Goal: Task Accomplishment & Management: Use online tool/utility

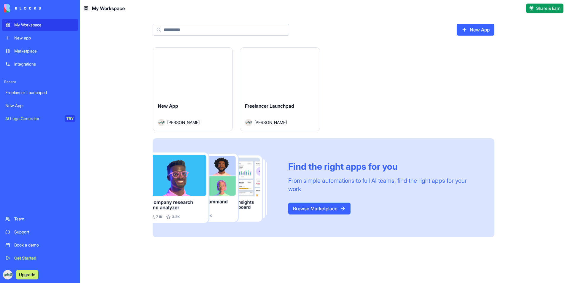
click at [287, 74] on button "Launch" at bounding box center [280, 73] width 44 height 12
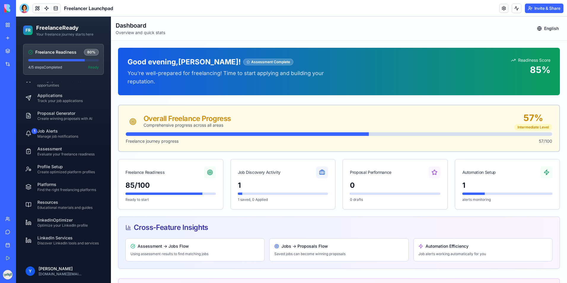
scroll to position [17, 0]
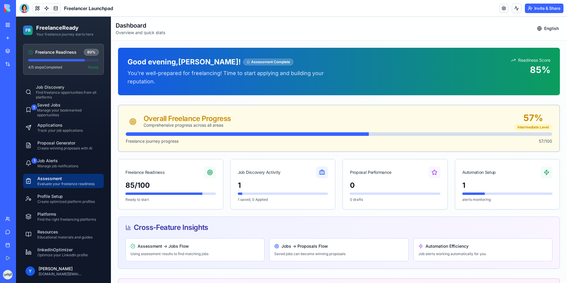
click at [63, 183] on span "Evaluate your freelance readiness" at bounding box center [65, 183] width 57 height 5
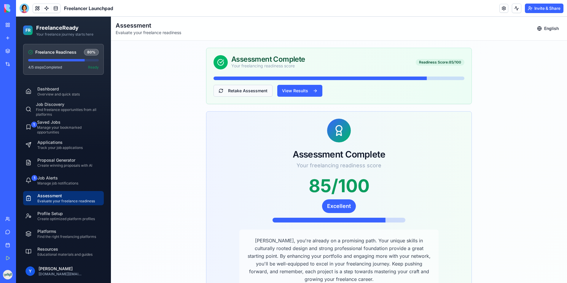
click at [261, 86] on button "Retake Assessment" at bounding box center [242, 91] width 59 height 12
click at [261, 90] on button "Retake Assessment" at bounding box center [242, 91] width 59 height 12
click at [239, 92] on button "Retake Assessment" at bounding box center [242, 91] width 59 height 12
click at [302, 95] on button "View Results" at bounding box center [299, 91] width 45 height 12
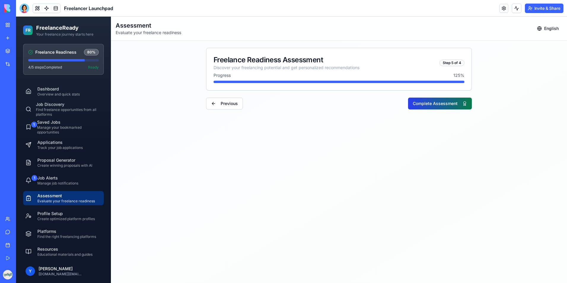
click at [422, 104] on button "Complete Assessment" at bounding box center [440, 104] width 64 height 12
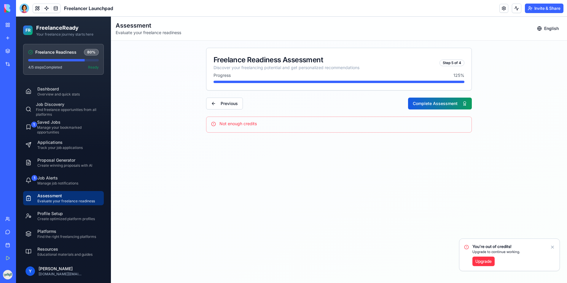
click at [548, 245] on div "You're out of credits! Upgrade to continue working. Upgrade" at bounding box center [509, 255] width 100 height 32
click at [551, 247] on icon "Notifications alt+T" at bounding box center [552, 246] width 5 height 5
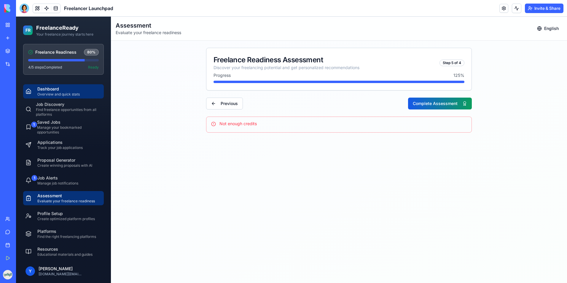
click at [67, 95] on span "Overview and quick stats" at bounding box center [58, 94] width 42 height 5
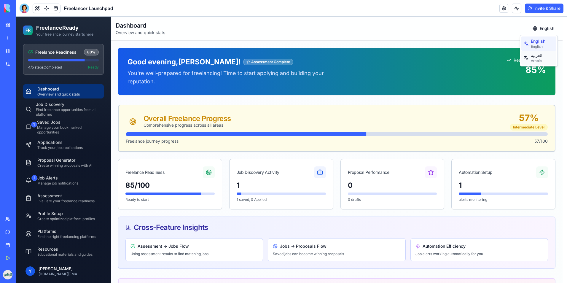
click at [533, 57] on span "العربية" at bounding box center [536, 55] width 12 height 6
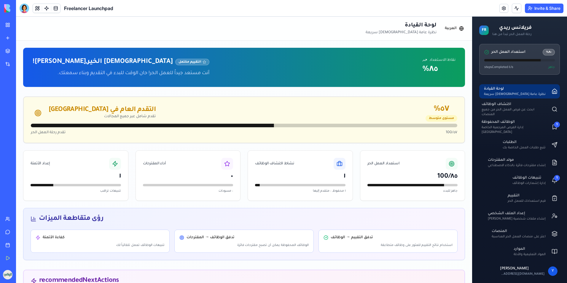
click at [519, 100] on ul "لوحة القيادة نظرة عامة وإحصائيات سريعة اكتشاف الوظائف ابحث عن فرص العمل الحر من…" at bounding box center [519, 189] width 81 height 210
click at [524, 110] on span "ابحث عن فرص العمل الحر من جميع المنصات" at bounding box center [513, 111] width 64 height 9
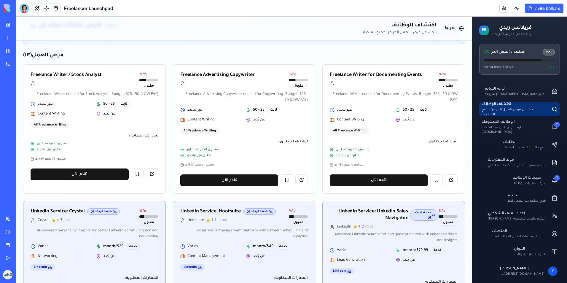
scroll to position [148, 0]
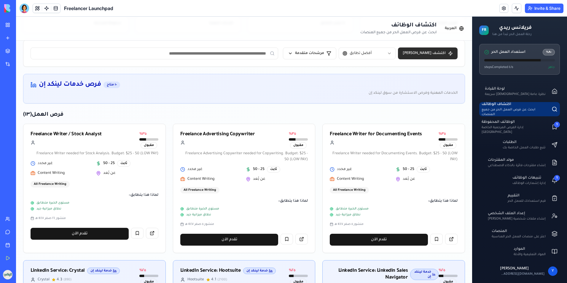
click at [450, 56] on button "اكتشف [PERSON_NAME]" at bounding box center [428, 53] width 60 height 12
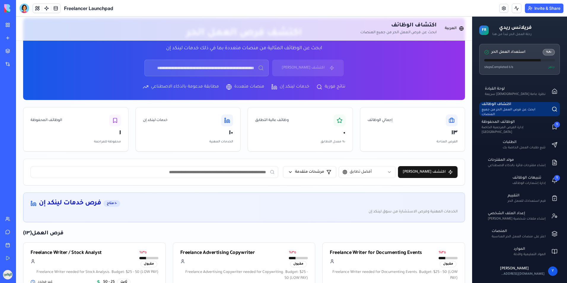
scroll to position [0, 0]
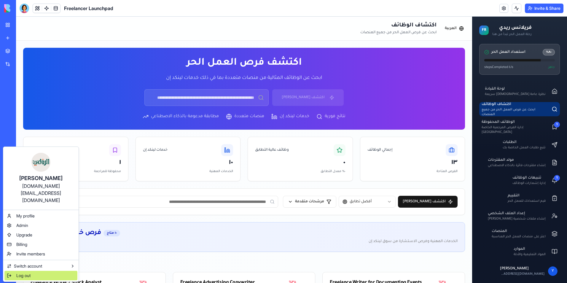
click at [16, 271] on div "Log out" at bounding box center [40, 275] width 73 height 9
